Goal: Task Accomplishment & Management: Complete application form

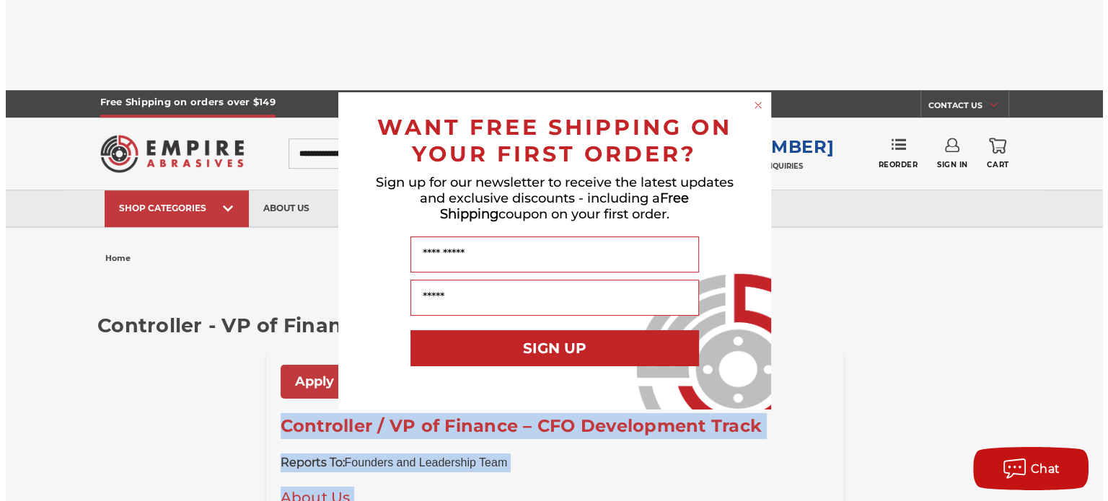
scroll to position [1010, 0]
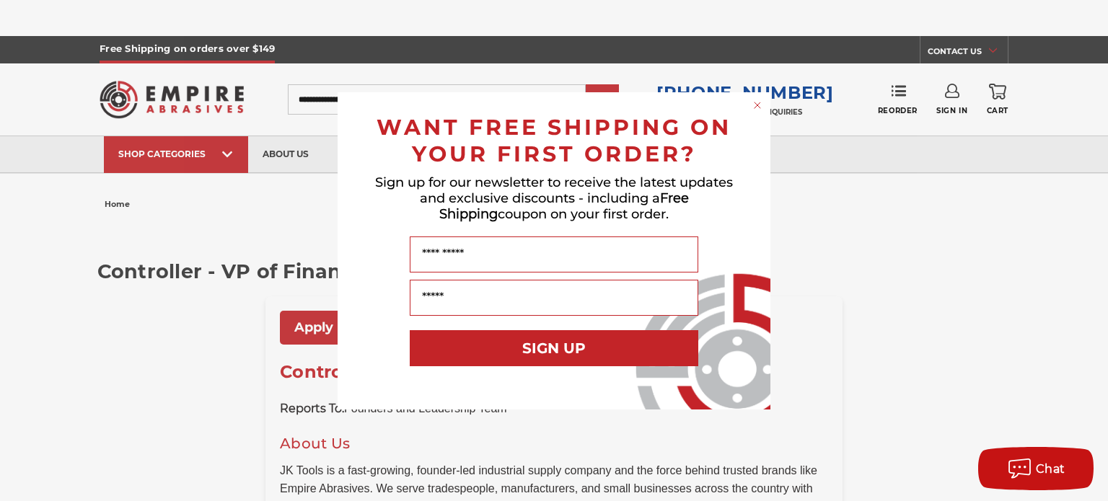
drag, startPoint x: 268, startPoint y: 330, endPoint x: 426, endPoint y: 408, distance: 175.5
click at [758, 107] on circle "Close dialog" at bounding box center [758, 105] width 14 height 14
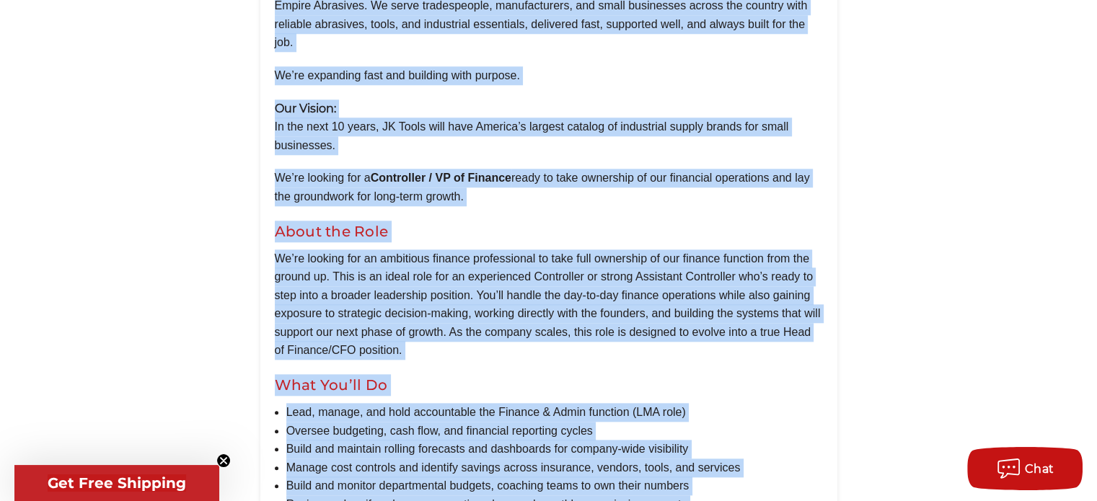
scroll to position [1515, 0]
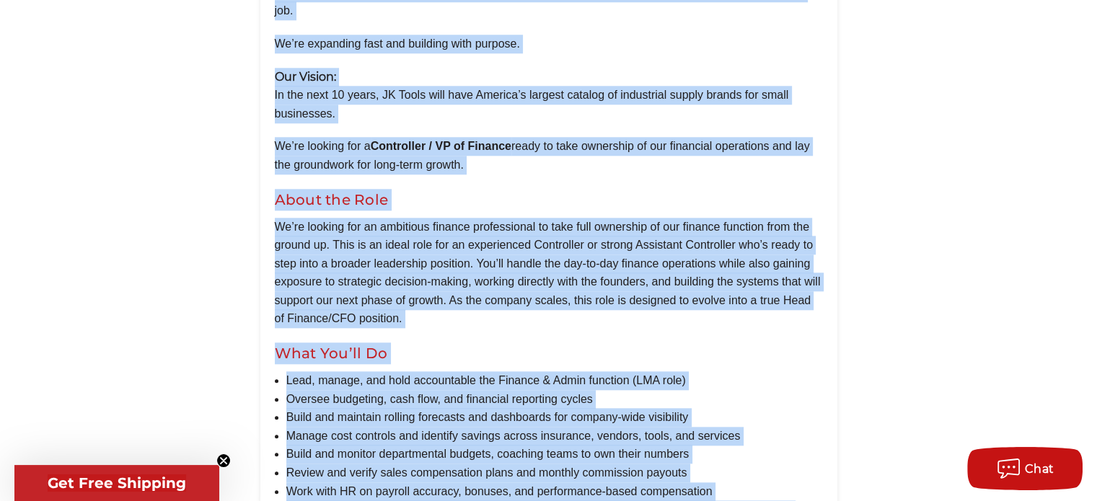
drag, startPoint x: 274, startPoint y: 48, endPoint x: 768, endPoint y: 395, distance: 602.8
copy div "Controller / VP of Finance – CFO Development Track Reports To: Founders and Lea…"
